Goal: Communication & Community: Participate in discussion

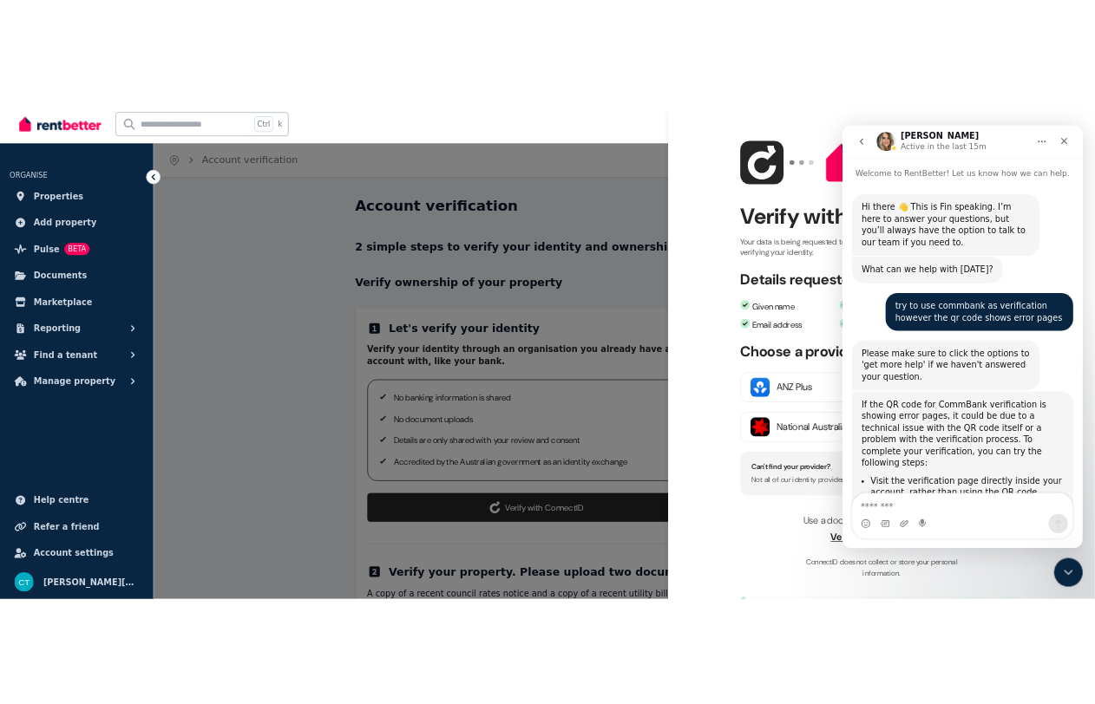
scroll to position [2169, 0]
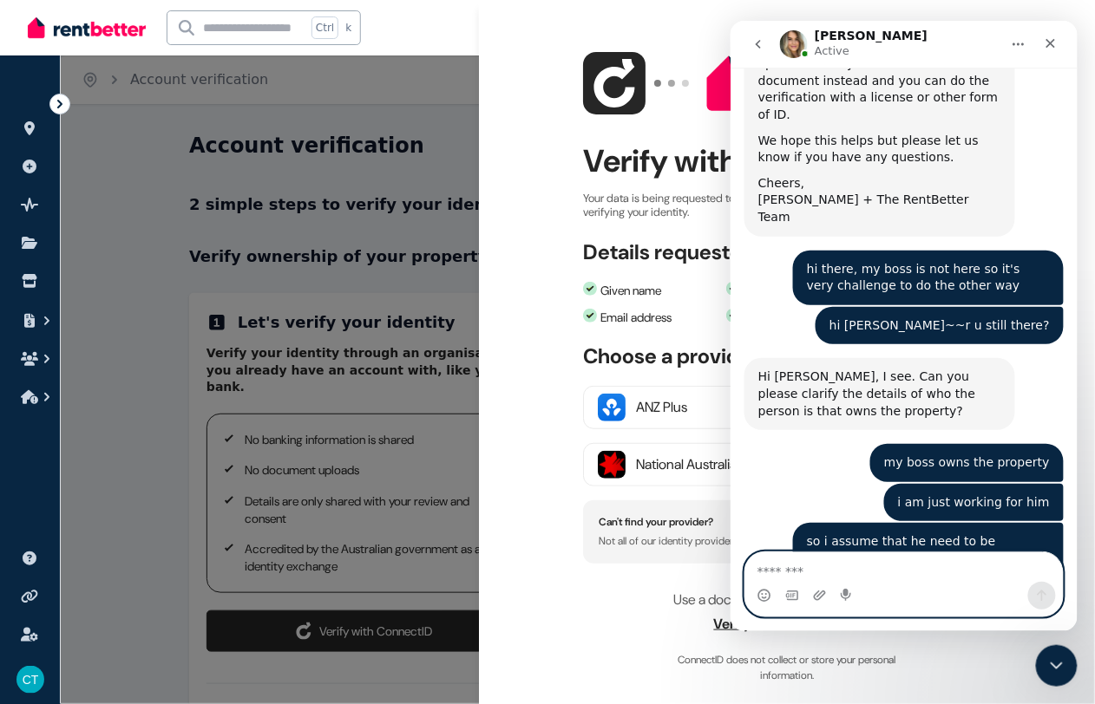
click at [859, 573] on textarea "Message…" at bounding box center [902, 566] width 317 height 29
type textarea "*"
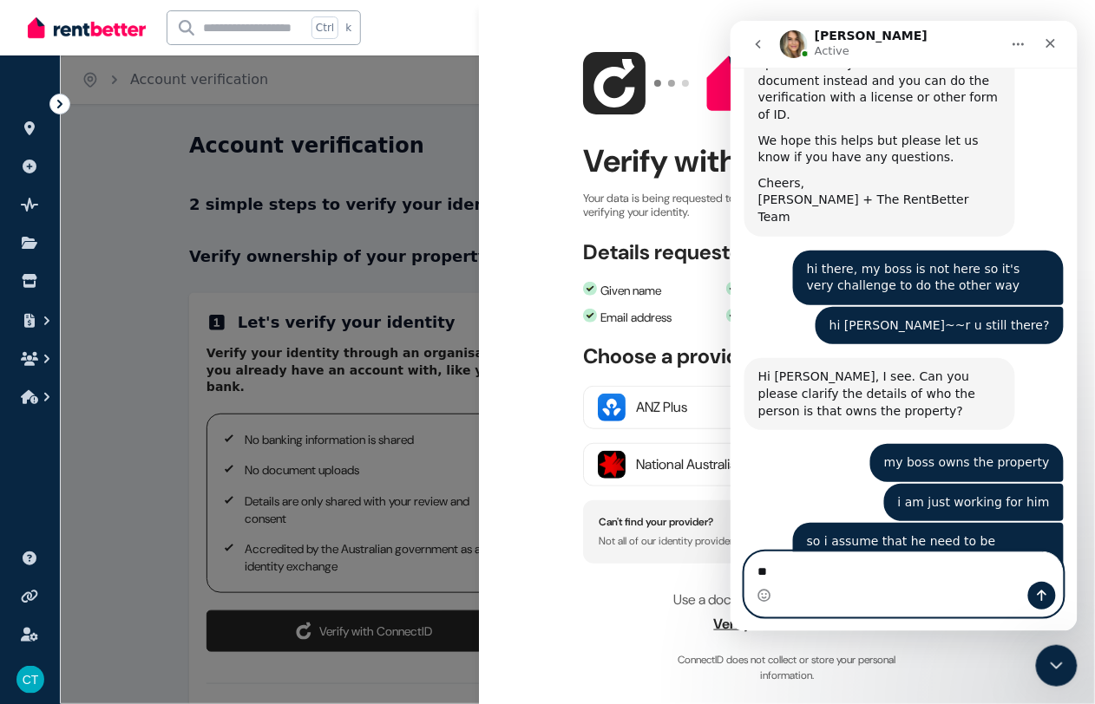
type textarea "*"
drag, startPoint x: 915, startPoint y: 34, endPoint x: 971, endPoint y: 35, distance: 55.5
click at [971, 35] on div "[PERSON_NAME] Active" at bounding box center [889, 44] width 220 height 30
click at [807, 561] on textarea "Message…" at bounding box center [902, 566] width 317 height 29
type textarea "*"
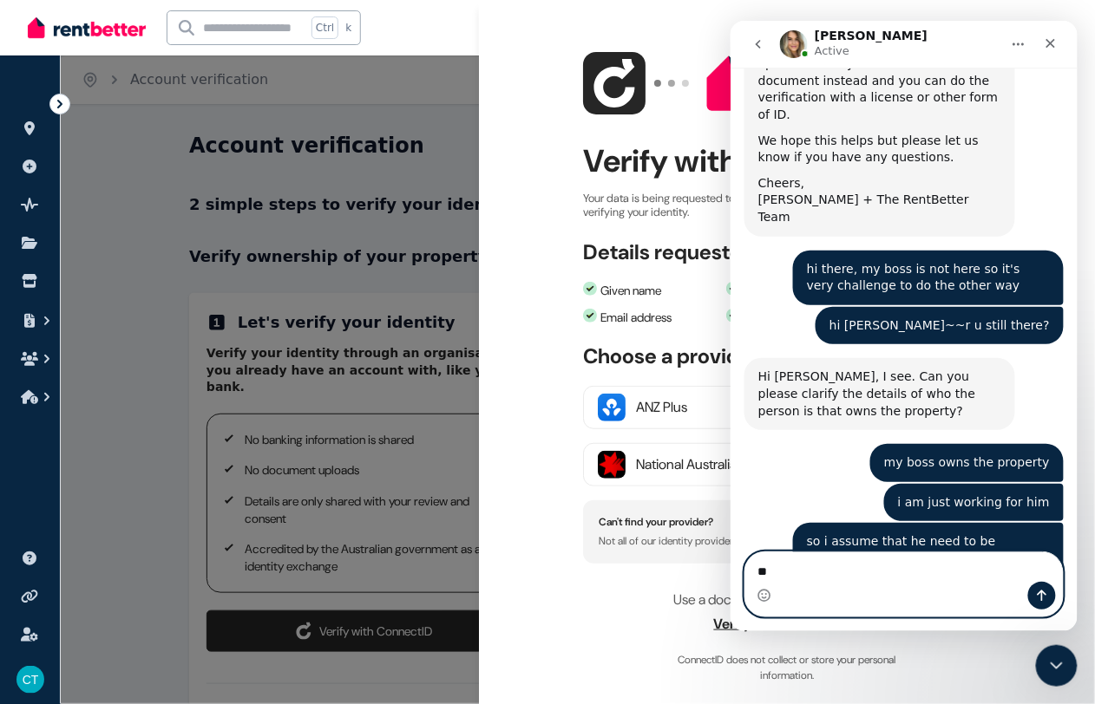
type textarea "*"
type textarea "**********"
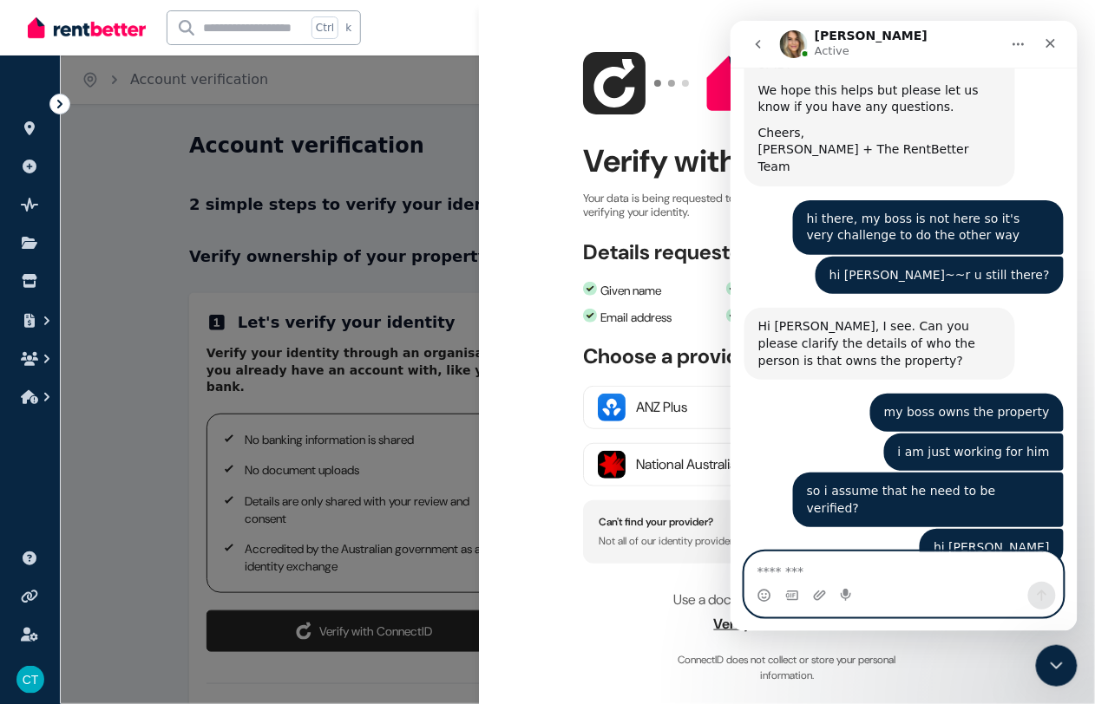
scroll to position [2221, 0]
